Goal: Task Accomplishment & Management: Manage account settings

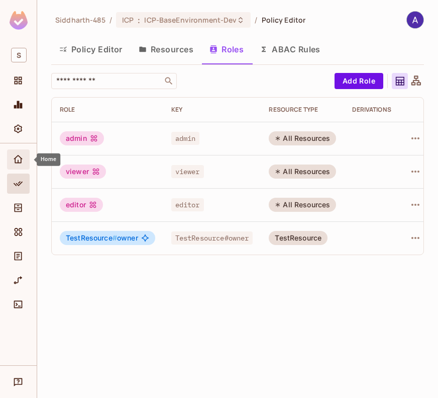
click at [20, 160] on icon "Home" at bounding box center [18, 159] width 10 height 10
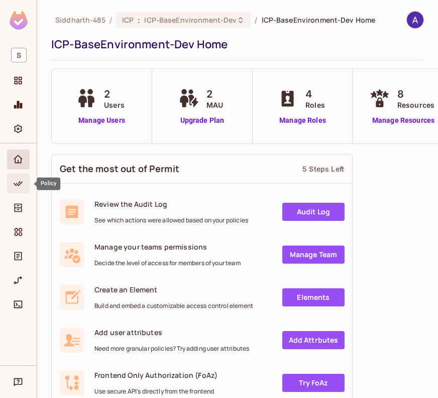
click at [15, 185] on icon "Policy" at bounding box center [18, 183] width 9 height 5
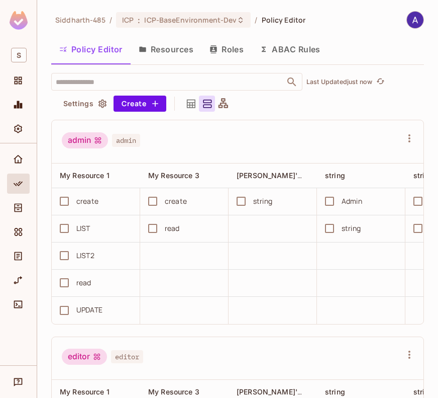
click at [231, 44] on button "Roles" at bounding box center [227, 49] width 50 height 25
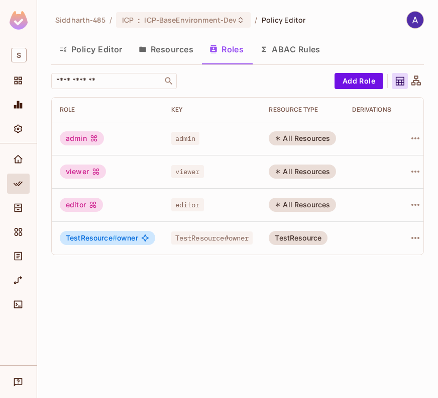
click at [167, 48] on button "Resources" at bounding box center [166, 49] width 71 height 25
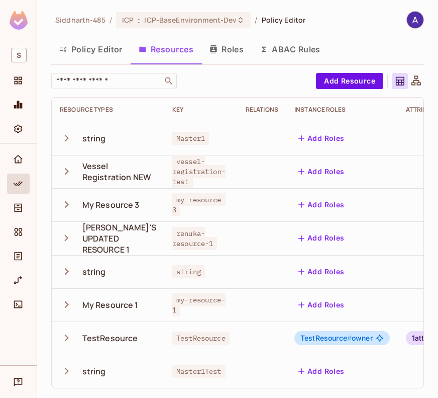
click at [231, 50] on button "Roles" at bounding box center [227, 49] width 50 height 25
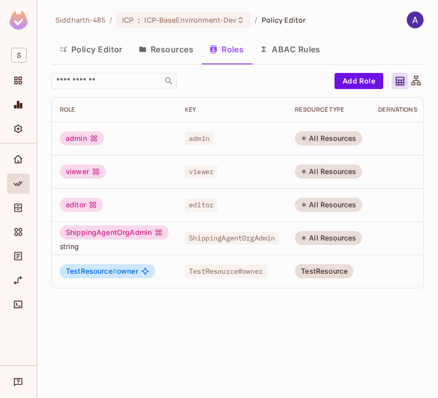
click at [186, 334] on div "Siddharth-485 / ICP : ICP-BaseEnvironment-Dev / Policy Editor Policy Editor Res…" at bounding box center [237, 199] width 401 height 398
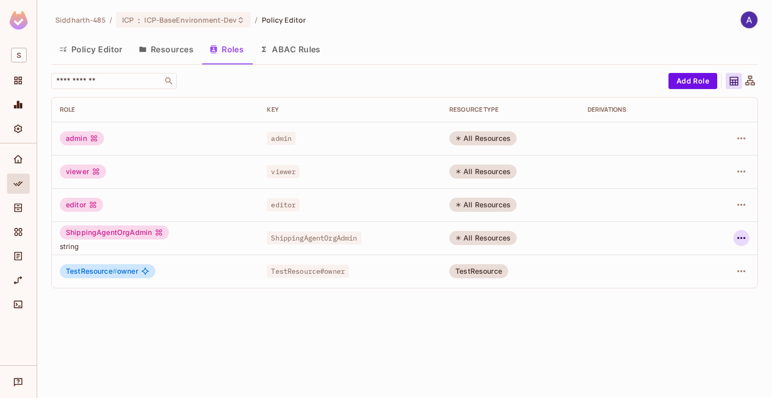
click at [438, 235] on icon "button" at bounding box center [741, 238] width 12 height 12
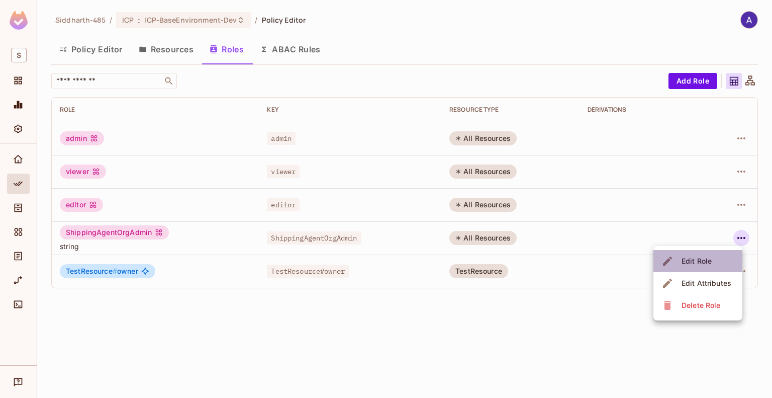
click at [438, 258] on div "Edit Role" at bounding box center [697, 261] width 30 height 10
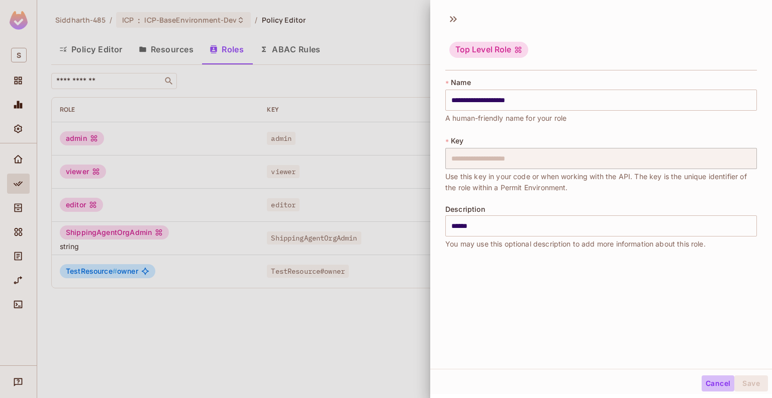
click at [438, 379] on button "Cancel" at bounding box center [718, 383] width 33 height 16
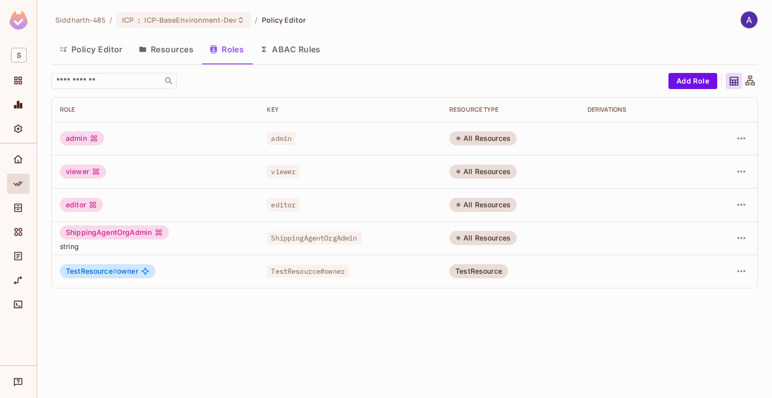
click at [99, 46] on button "Policy Editor" at bounding box center [90, 49] width 79 height 25
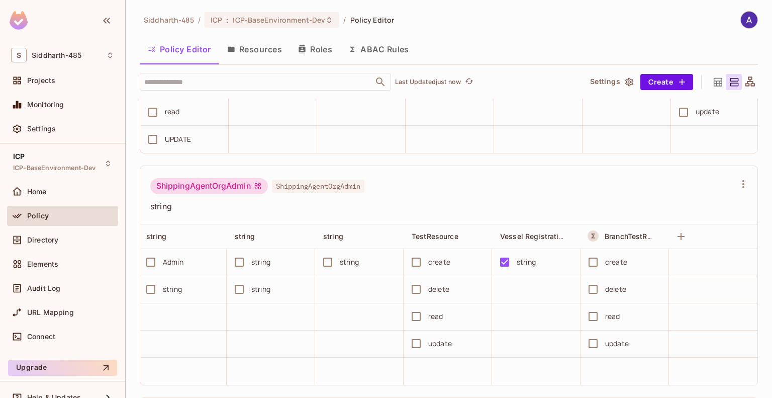
scroll to position [0, 282]
click at [254, 49] on button "Resources" at bounding box center [254, 49] width 71 height 25
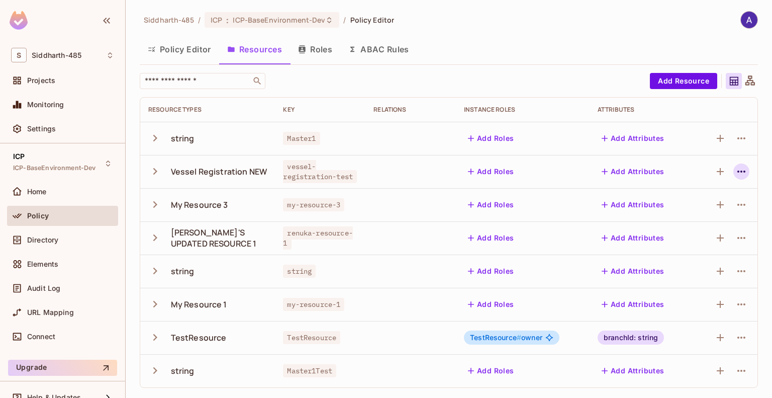
click at [438, 168] on icon "button" at bounding box center [741, 171] width 12 height 12
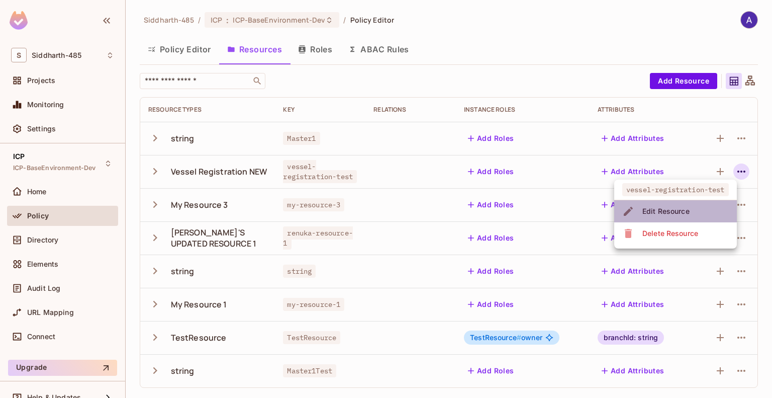
click at [438, 213] on div "Edit Resource" at bounding box center [665, 211] width 47 height 10
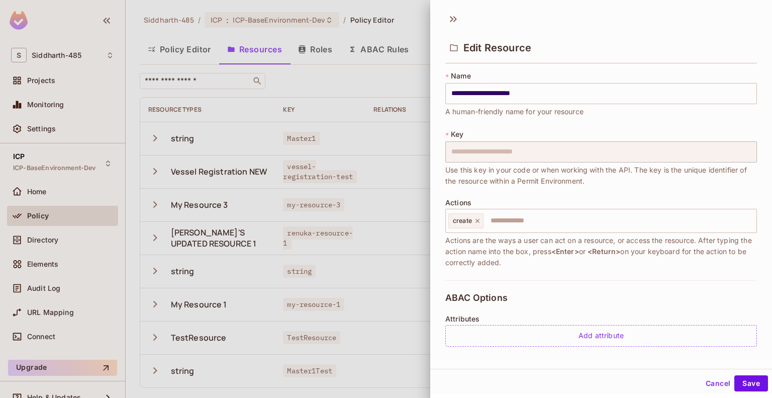
click at [385, 78] on div at bounding box center [386, 199] width 772 height 398
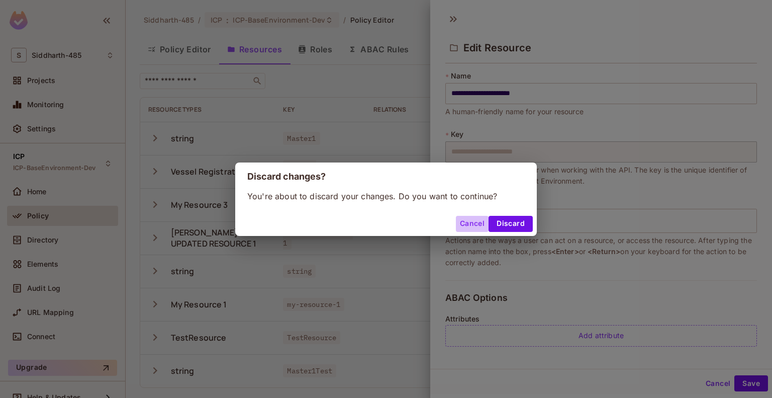
click at [438, 219] on button "Cancel" at bounding box center [472, 224] width 33 height 16
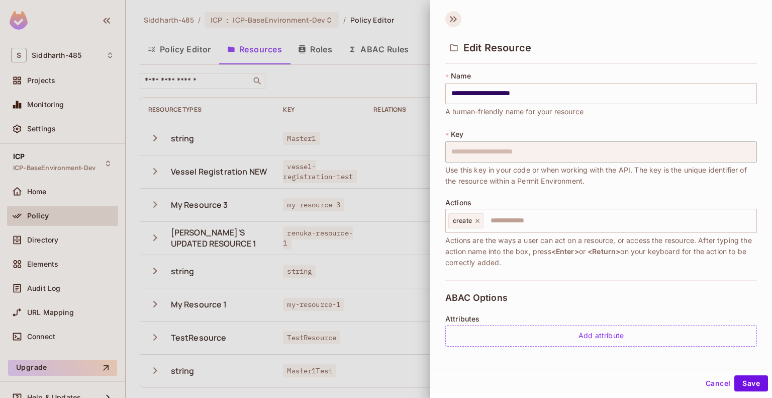
click at [438, 19] on icon at bounding box center [453, 19] width 16 height 16
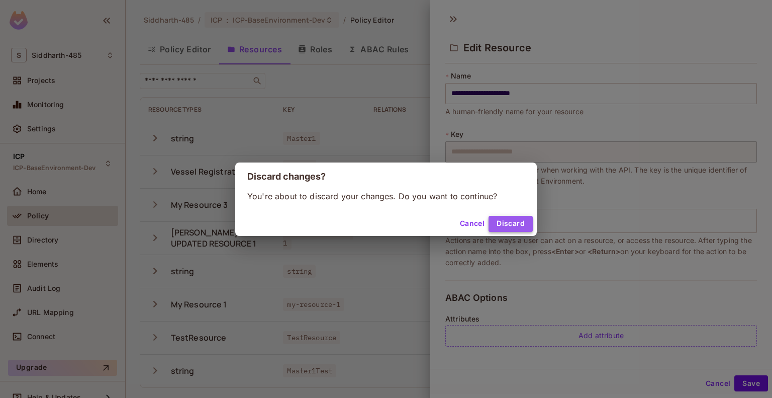
click at [438, 222] on button "Discard" at bounding box center [511, 224] width 44 height 16
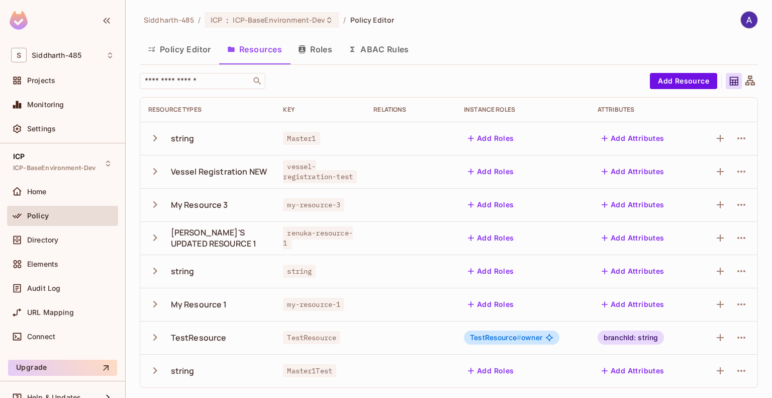
click at [312, 42] on button "Roles" at bounding box center [315, 49] width 50 height 25
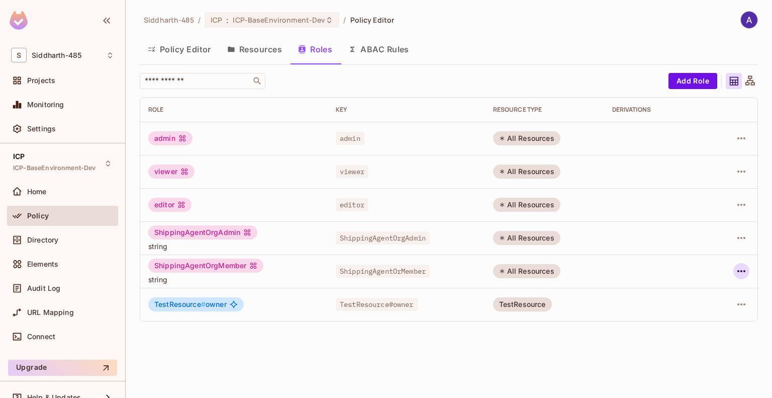
click at [438, 272] on icon "button" at bounding box center [741, 271] width 12 height 12
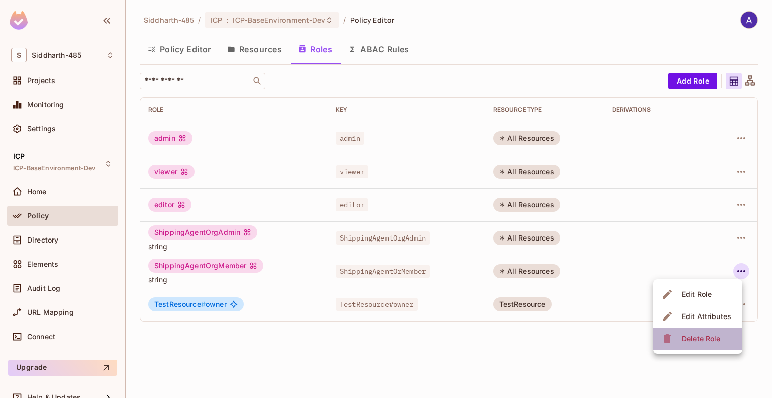
click at [438, 342] on div "Delete Role" at bounding box center [701, 338] width 39 height 10
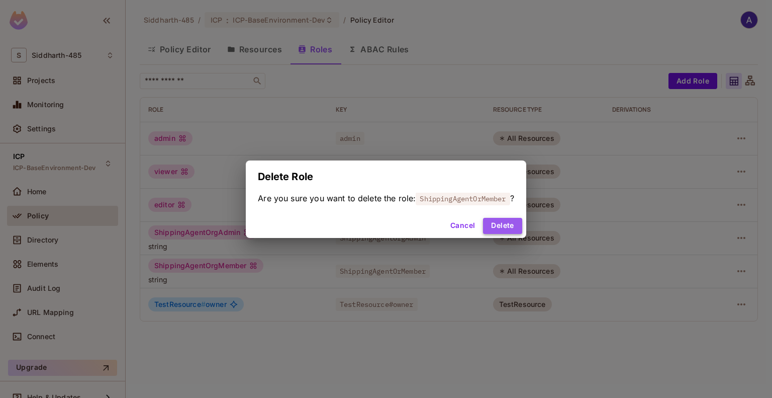
click at [438, 222] on button "Delete" at bounding box center [502, 226] width 39 height 16
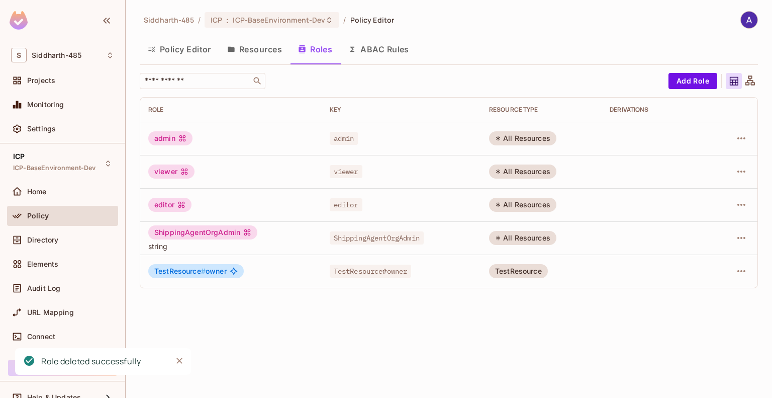
click at [338, 327] on div "Siddharth-485 / ICP : ICP-BaseEnvironment-Dev / Policy Editor Policy Editor Res…" at bounding box center [449, 199] width 647 height 398
click at [263, 50] on button "Resources" at bounding box center [254, 49] width 71 height 25
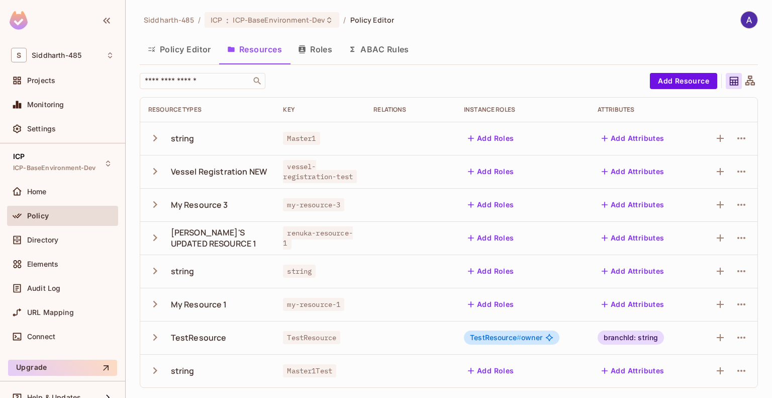
click at [317, 46] on button "Roles" at bounding box center [315, 49] width 50 height 25
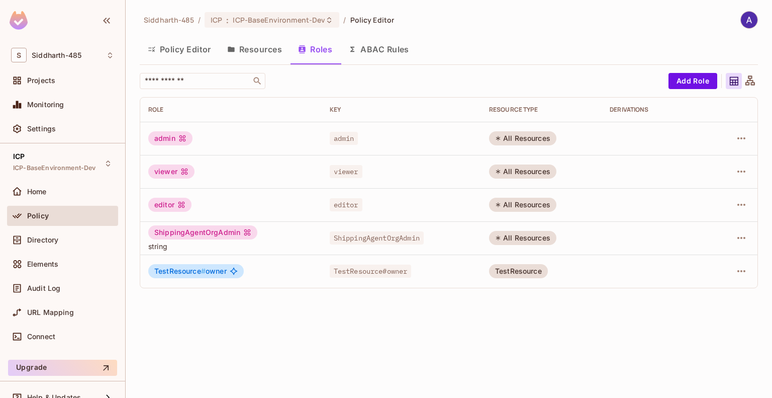
click at [261, 48] on button "Resources" at bounding box center [254, 49] width 71 height 25
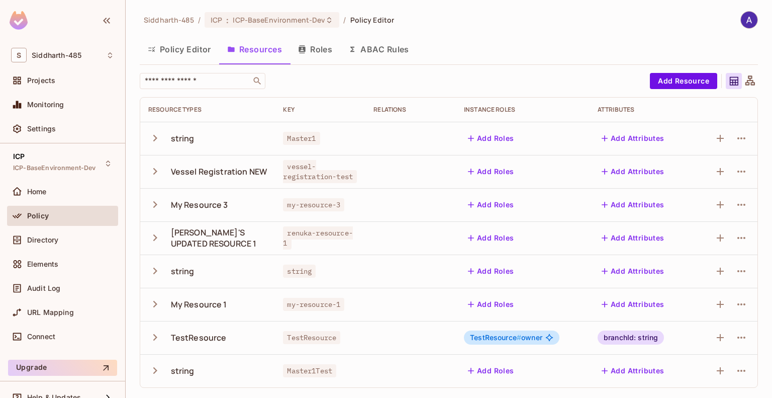
click at [314, 48] on button "Roles" at bounding box center [315, 49] width 50 height 25
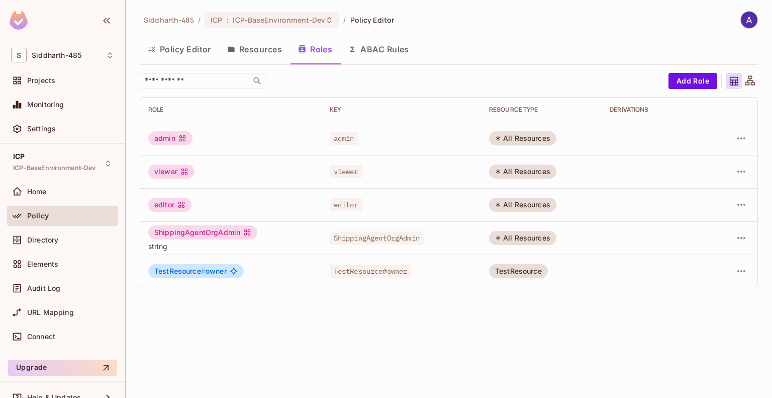
click at [262, 47] on button "Resources" at bounding box center [254, 49] width 71 height 25
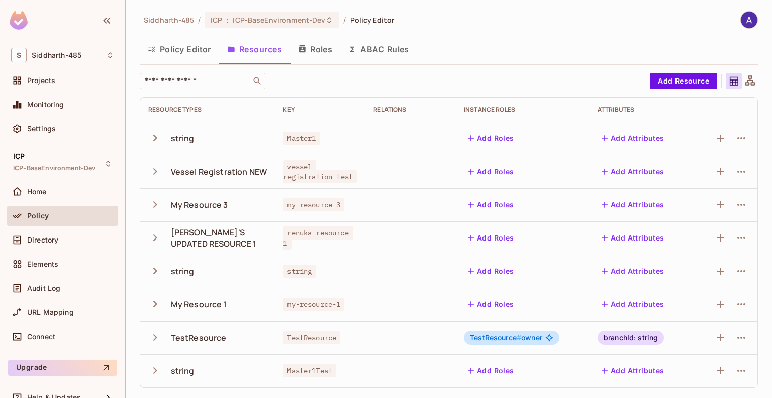
click at [318, 45] on button "Roles" at bounding box center [315, 49] width 50 height 25
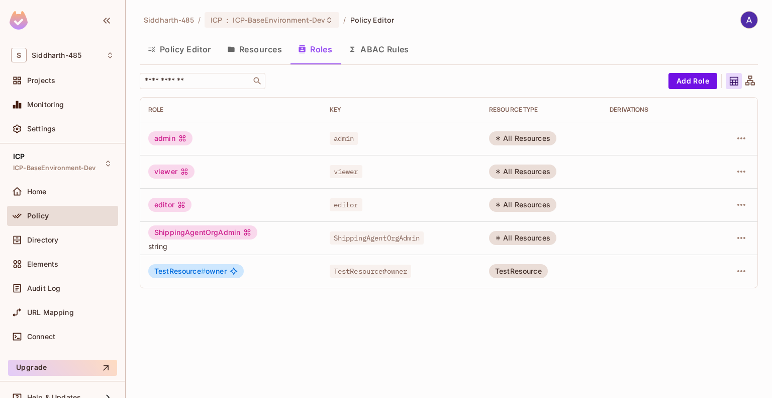
click at [272, 53] on button "Resources" at bounding box center [254, 49] width 71 height 25
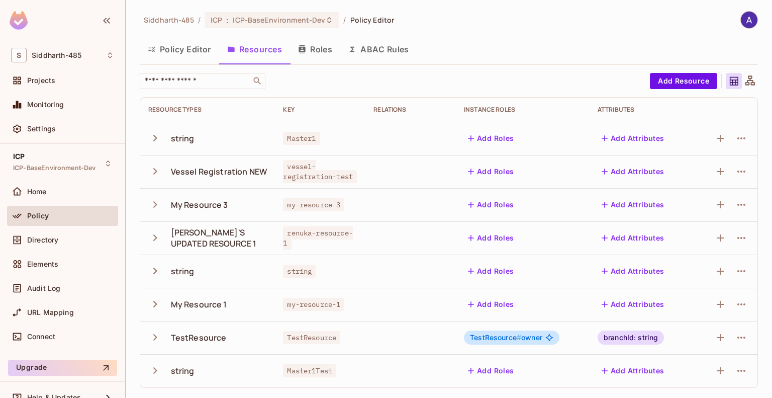
click at [317, 50] on button "Roles" at bounding box center [315, 49] width 50 height 25
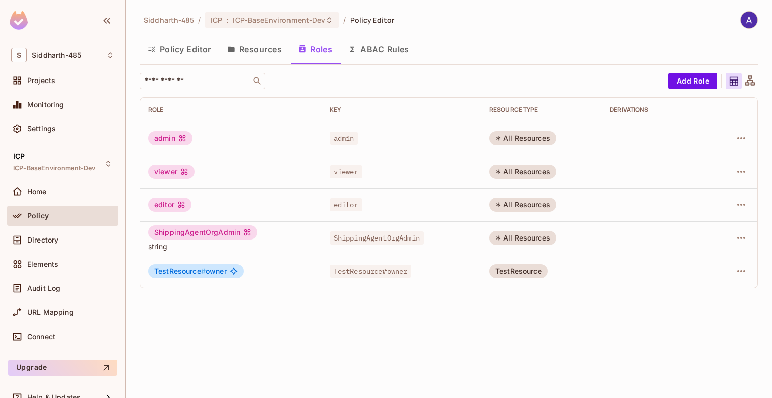
click at [262, 41] on button "Resources" at bounding box center [254, 49] width 71 height 25
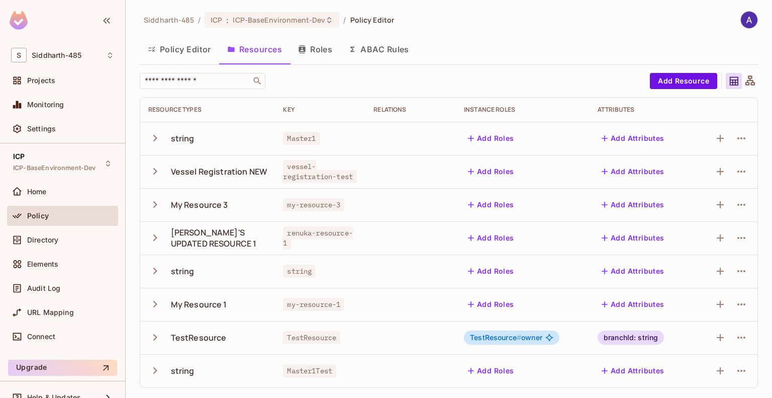
click at [320, 48] on button "Roles" at bounding box center [315, 49] width 50 height 25
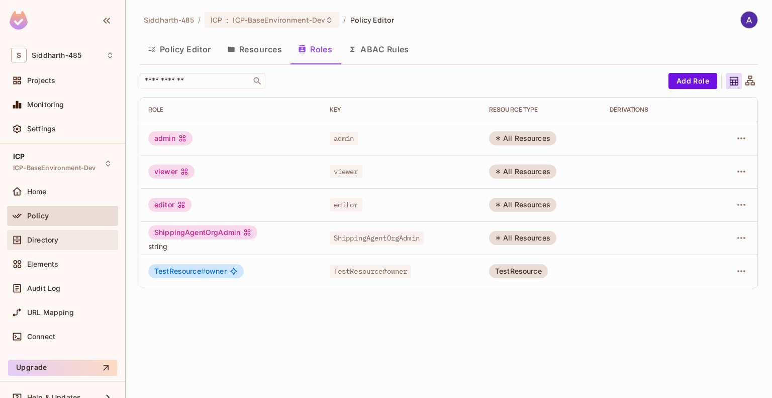
click at [40, 241] on span "Directory" at bounding box center [42, 240] width 31 height 8
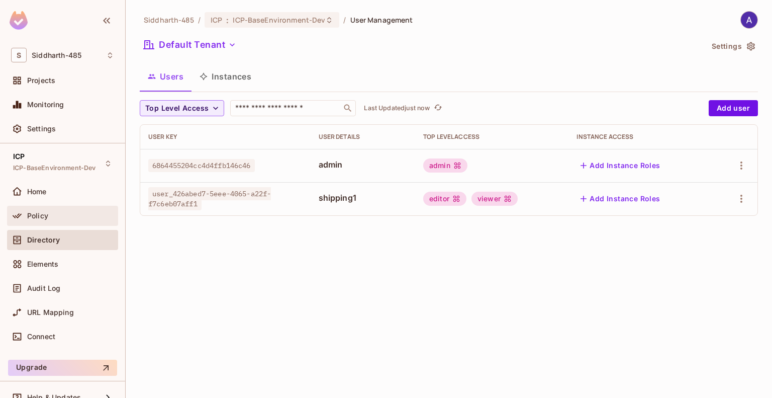
click at [32, 214] on span "Policy" at bounding box center [37, 216] width 21 height 8
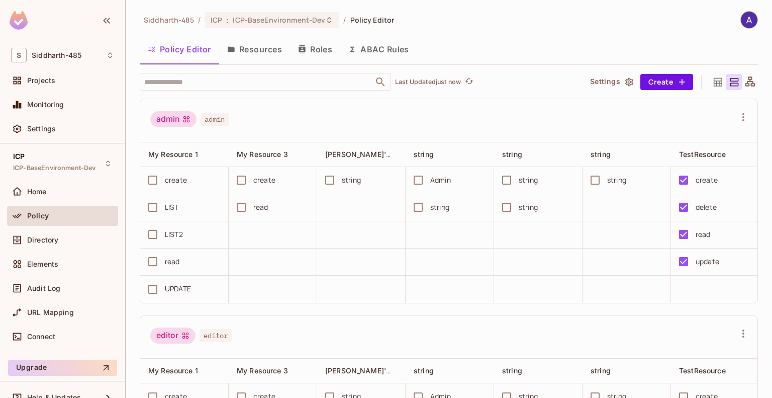
click at [315, 48] on button "Roles" at bounding box center [315, 49] width 50 height 25
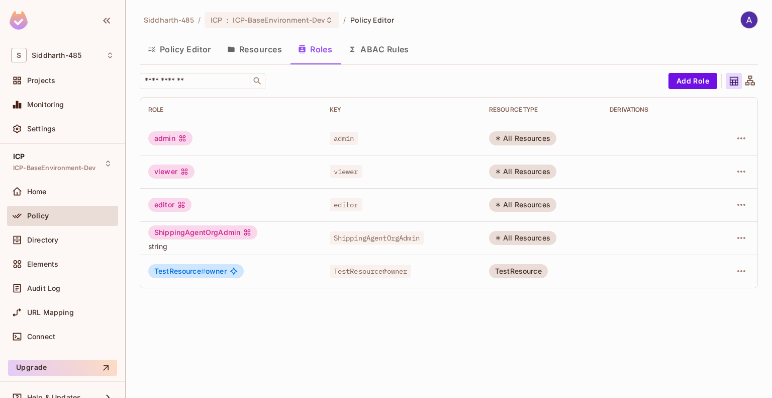
click at [248, 50] on button "Resources" at bounding box center [254, 49] width 71 height 25
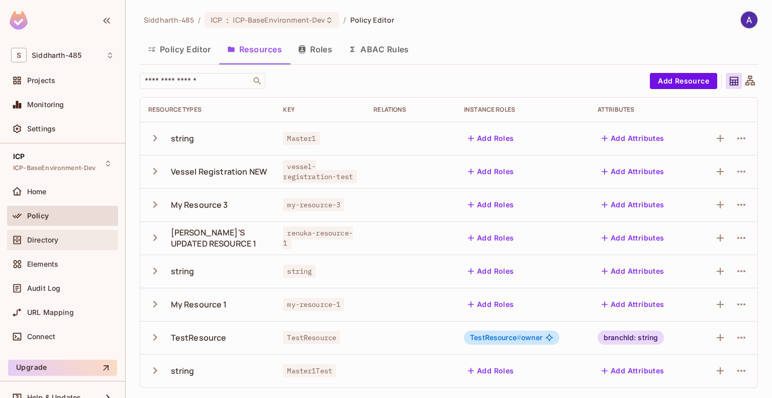
click at [47, 242] on span "Directory" at bounding box center [42, 240] width 31 height 8
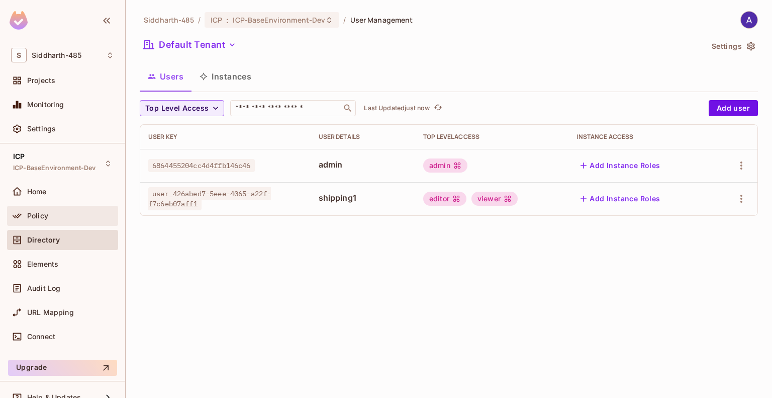
click at [38, 217] on span "Policy" at bounding box center [37, 216] width 21 height 8
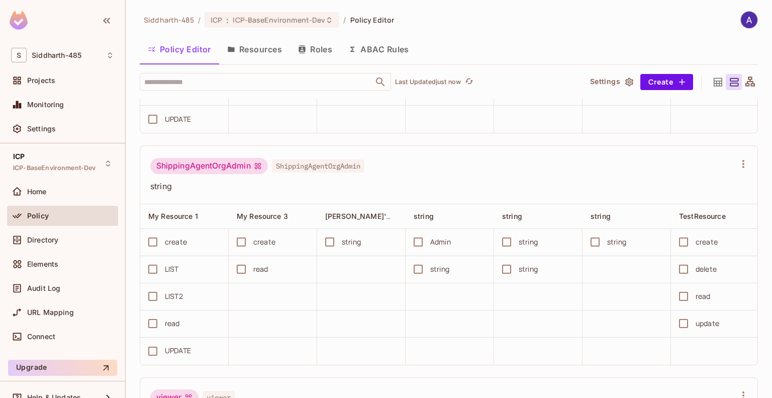
scroll to position [385, 0]
click at [50, 238] on span "Directory" at bounding box center [42, 240] width 31 height 8
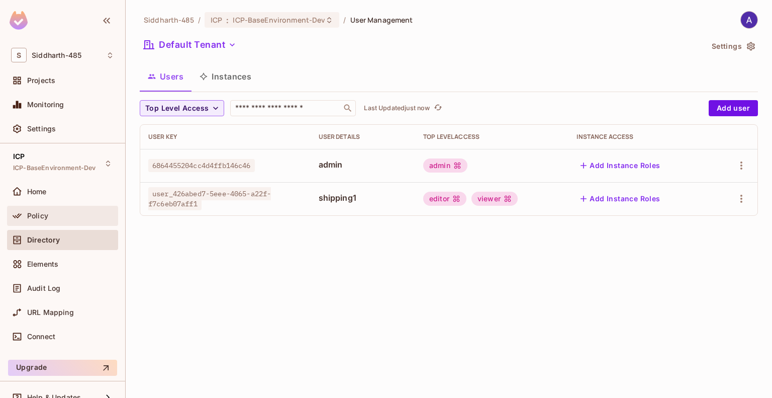
click at [37, 215] on span "Policy" at bounding box center [37, 216] width 21 height 8
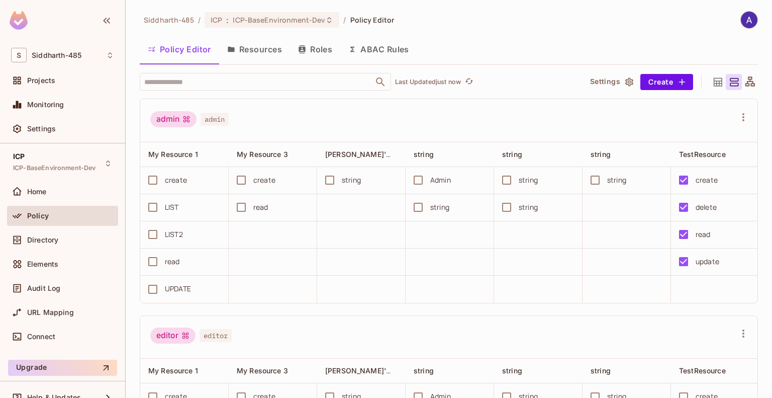
click at [324, 49] on button "Roles" at bounding box center [315, 49] width 50 height 25
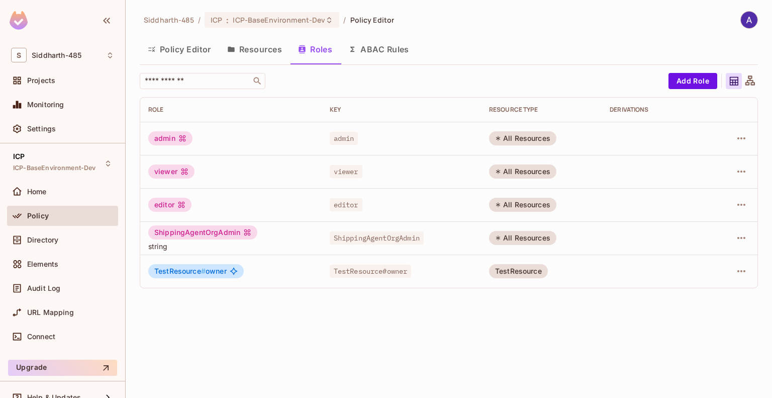
click at [239, 318] on div "Siddharth-485 / ICP : ICP-BaseEnvironment-Dev / Policy Editor Policy Editor Res…" at bounding box center [449, 199] width 647 height 398
click at [259, 45] on button "Resources" at bounding box center [254, 49] width 71 height 25
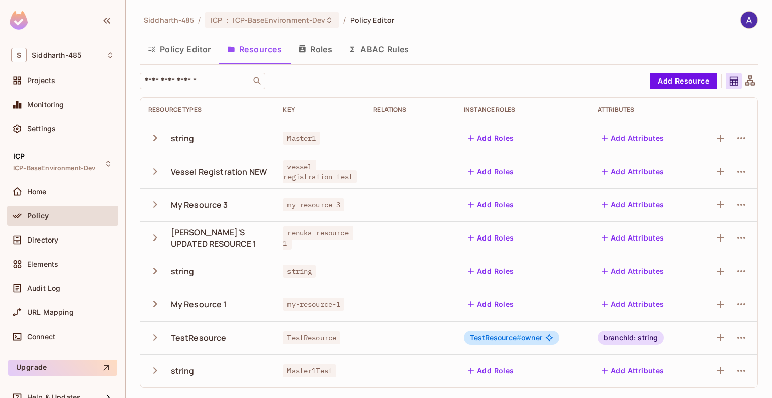
click at [322, 42] on button "Roles" at bounding box center [315, 49] width 50 height 25
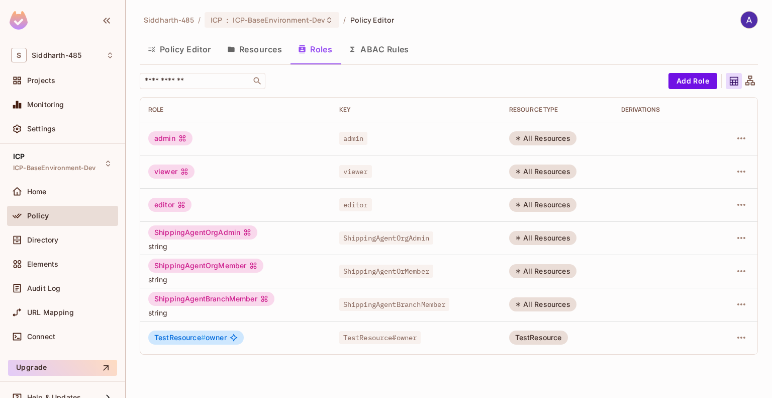
click at [263, 50] on button "Resources" at bounding box center [254, 49] width 71 height 25
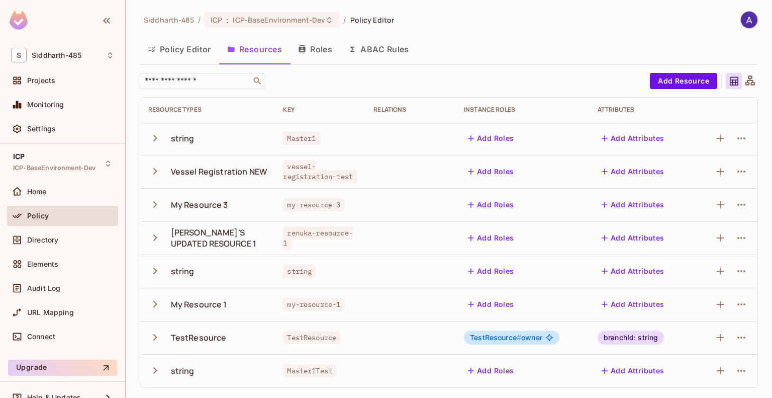
click at [318, 50] on button "Roles" at bounding box center [315, 49] width 50 height 25
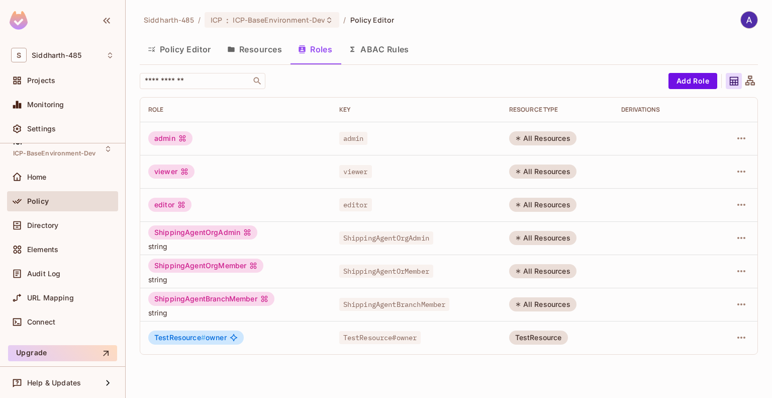
scroll to position [14, 0]
click at [50, 225] on span "Directory" at bounding box center [42, 226] width 31 height 8
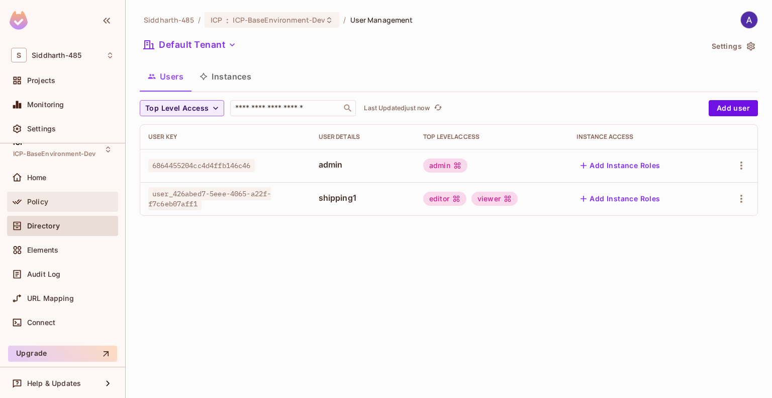
click at [43, 202] on span "Policy" at bounding box center [37, 202] width 21 height 8
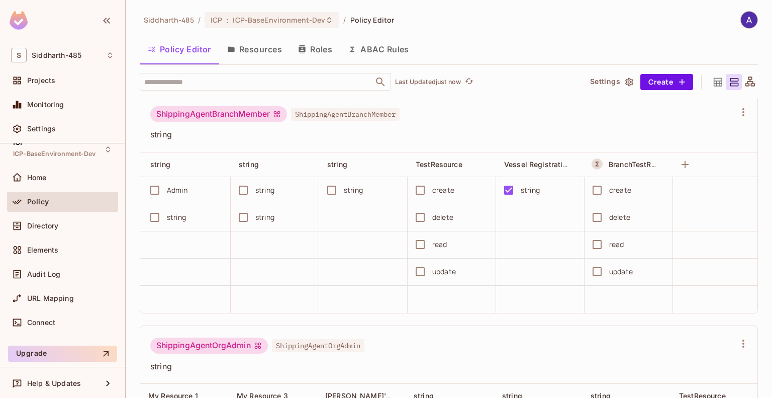
scroll to position [0, 282]
drag, startPoint x: 502, startPoint y: 203, endPoint x: 529, endPoint y: 205, distance: 26.7
click at [438, 201] on div "string" at bounding box center [533, 189] width 78 height 21
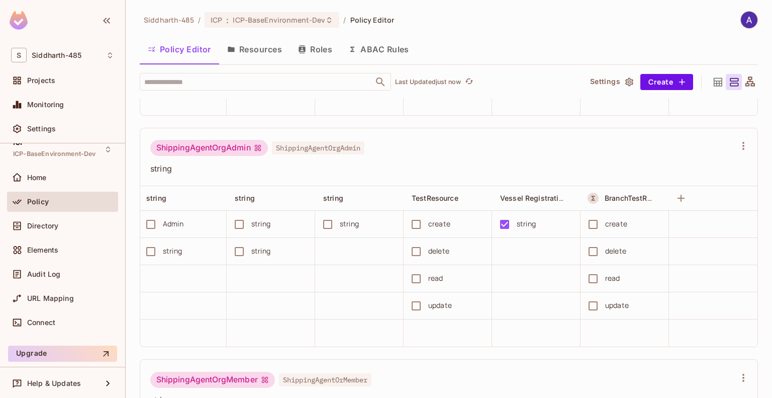
click at [320, 49] on button "Roles" at bounding box center [315, 49] width 50 height 25
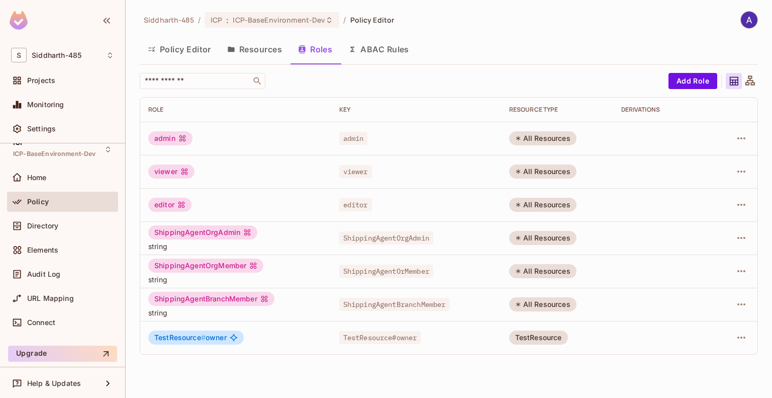
click at [258, 49] on button "Resources" at bounding box center [254, 49] width 71 height 25
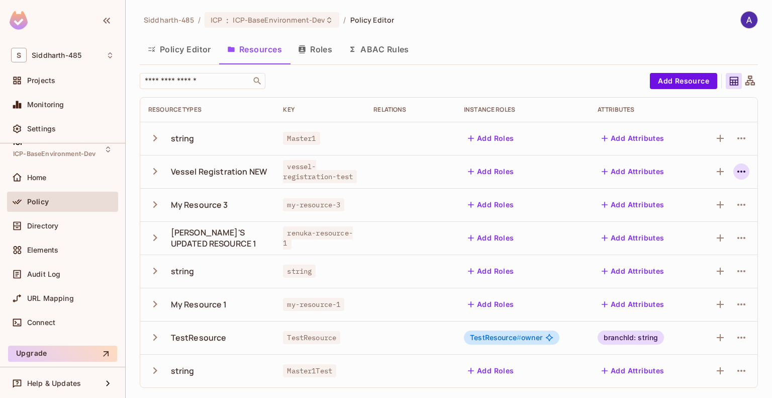
click at [438, 168] on icon "button" at bounding box center [741, 171] width 12 height 12
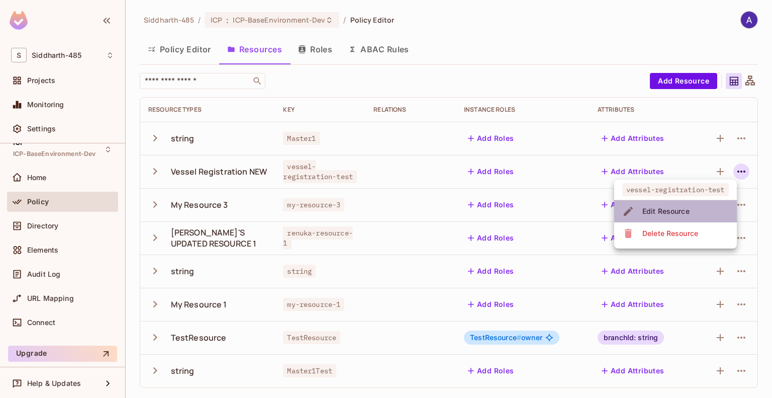
click at [438, 209] on div "Edit Resource" at bounding box center [665, 211] width 47 height 10
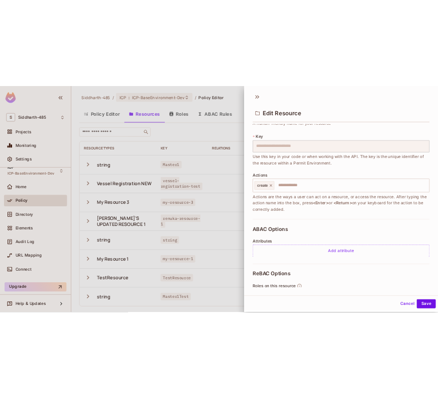
scroll to position [52, 0]
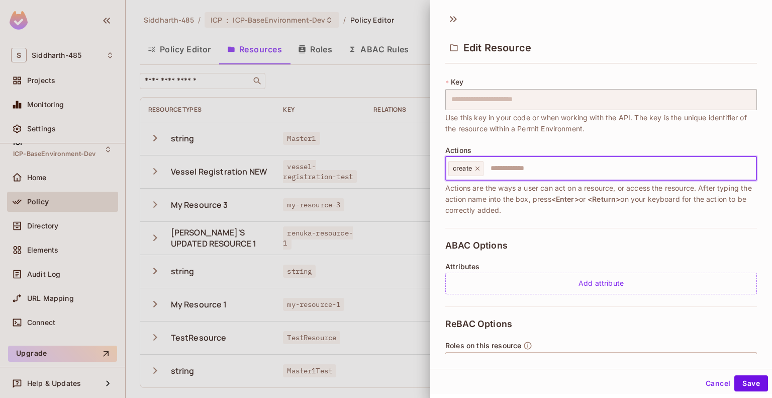
click at [438, 168] on input "text" at bounding box center [619, 168] width 268 height 20
type input "******"
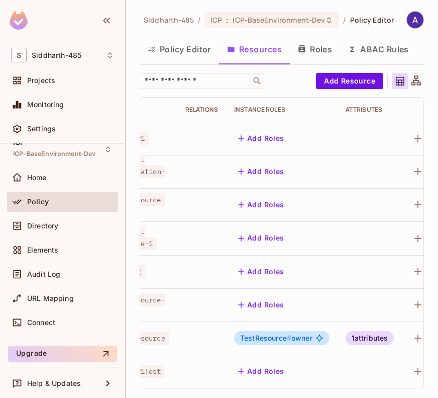
scroll to position [0, 173]
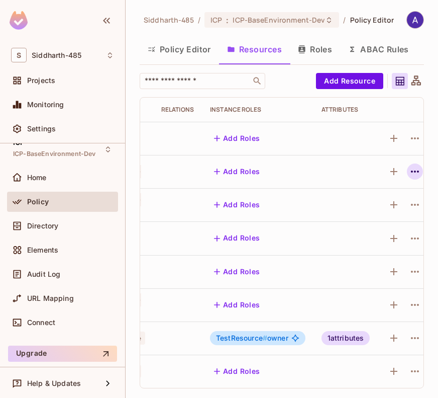
click at [409, 177] on icon "button" at bounding box center [415, 171] width 12 height 12
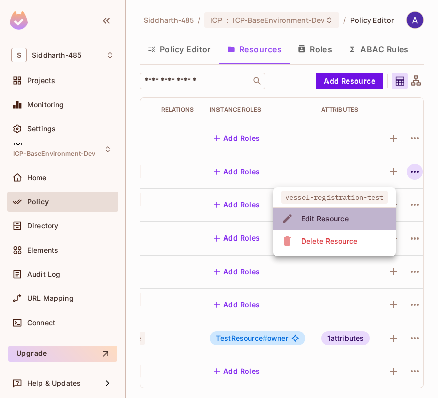
click at [348, 216] on div "Edit Resource" at bounding box center [325, 219] width 47 height 10
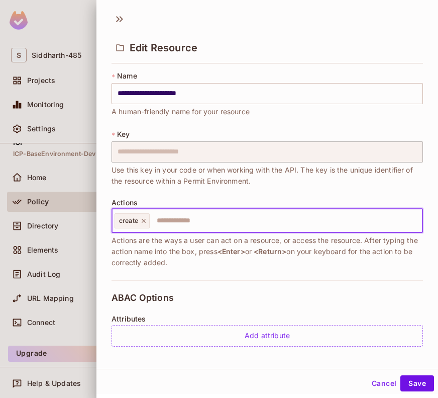
click at [237, 225] on input "text" at bounding box center [285, 221] width 268 height 20
type input "******"
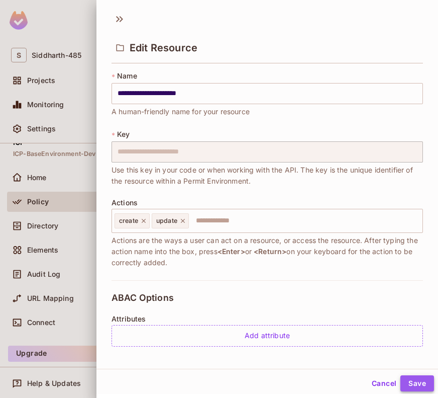
click at [407, 381] on button "Save" at bounding box center [418, 383] width 34 height 16
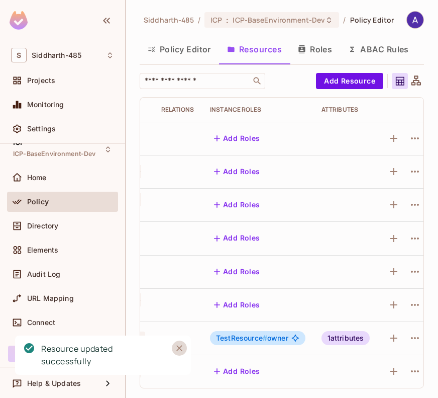
click at [179, 348] on icon "Close" at bounding box center [179, 348] width 6 height 6
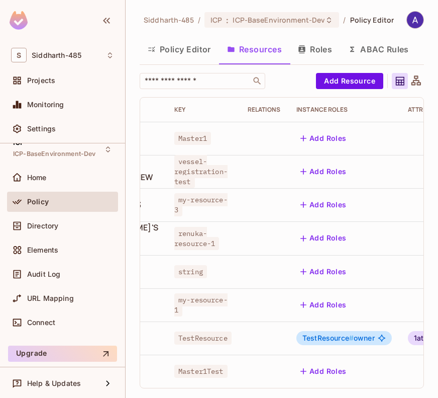
scroll to position [0, 0]
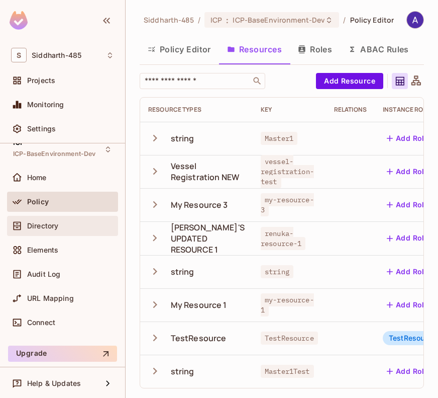
click at [45, 225] on span "Directory" at bounding box center [42, 226] width 31 height 8
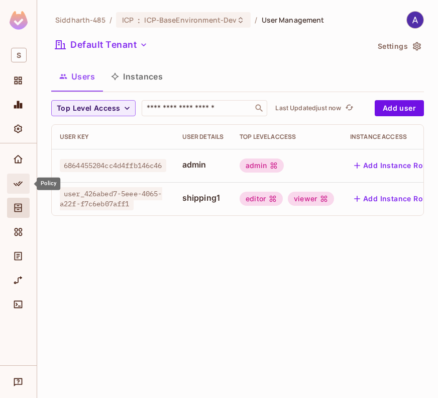
click at [20, 185] on icon "Policy" at bounding box center [18, 183] width 10 height 10
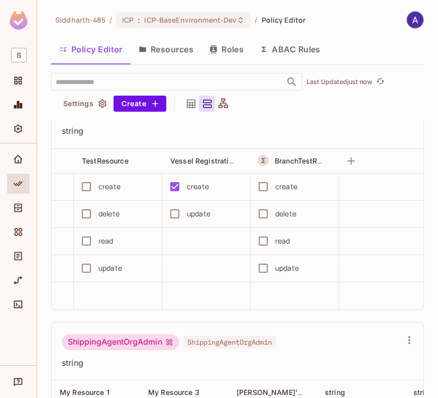
scroll to position [0, 509]
click at [16, 202] on span "Directory" at bounding box center [18, 208] width 12 height 12
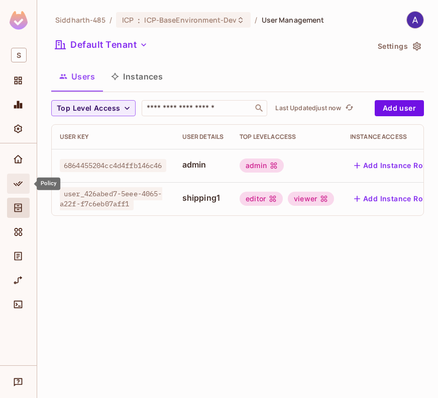
click at [18, 183] on icon "Policy" at bounding box center [18, 183] width 10 height 10
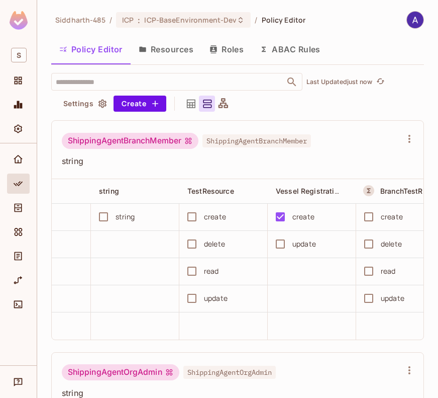
scroll to position [433, 0]
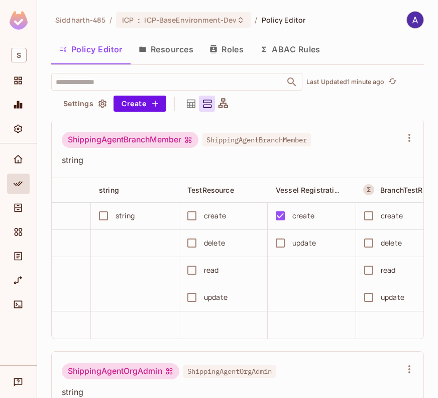
click at [233, 47] on button "Roles" at bounding box center [227, 49] width 50 height 25
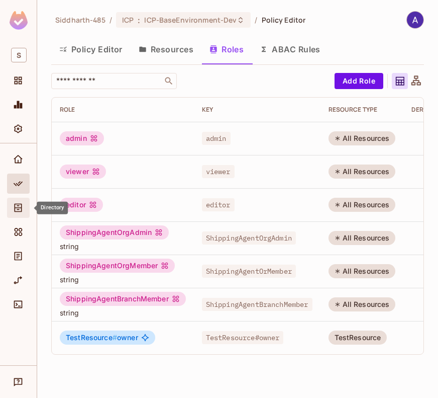
click at [18, 203] on icon "Directory" at bounding box center [18, 208] width 10 height 10
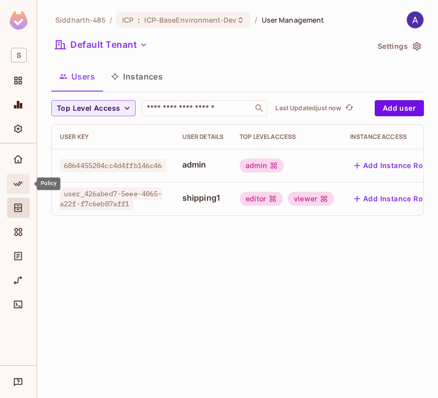
click at [18, 185] on icon "Policy" at bounding box center [18, 183] width 9 height 5
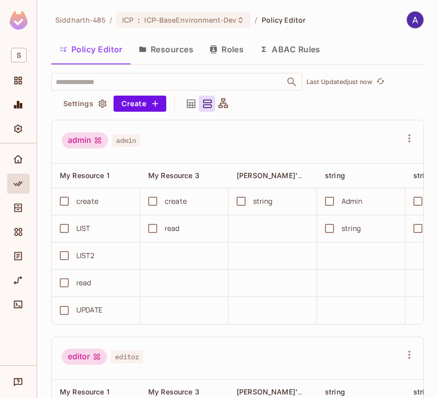
click at [227, 46] on button "Roles" at bounding box center [227, 49] width 50 height 25
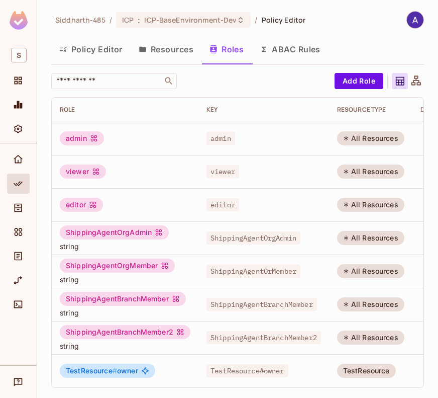
click at [94, 45] on button "Policy Editor" at bounding box center [90, 49] width 79 height 25
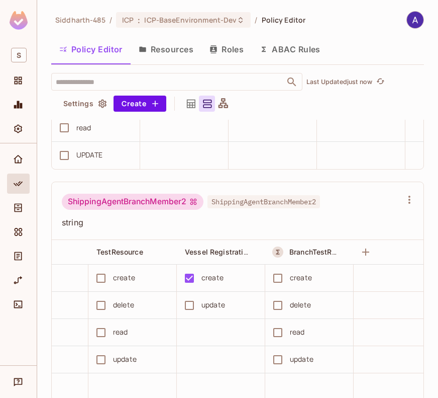
scroll to position [0, 497]
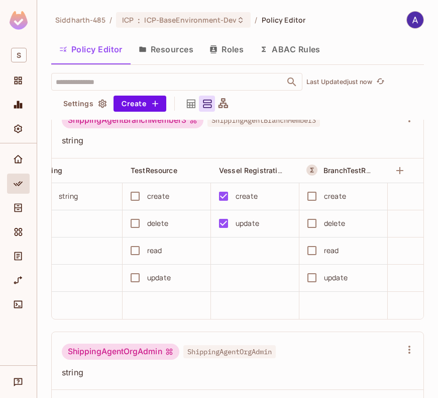
scroll to position [0, 464]
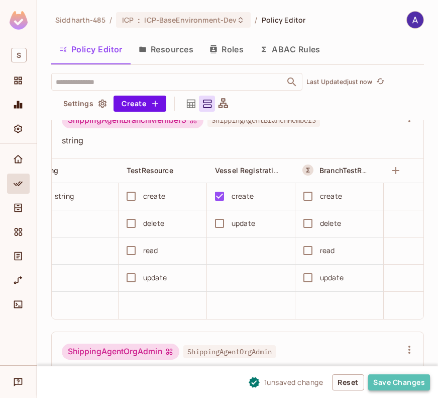
click at [381, 384] on button "Save Changes" at bounding box center [400, 382] width 62 height 16
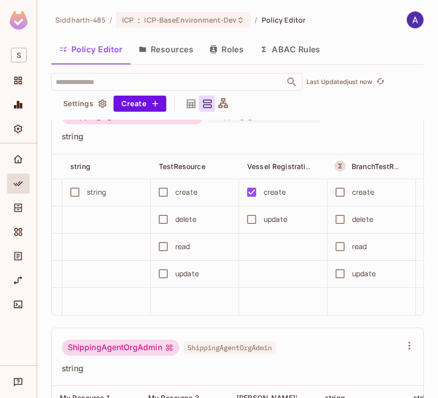
scroll to position [0, 434]
